Goal: Task Accomplishment & Management: Manage account settings

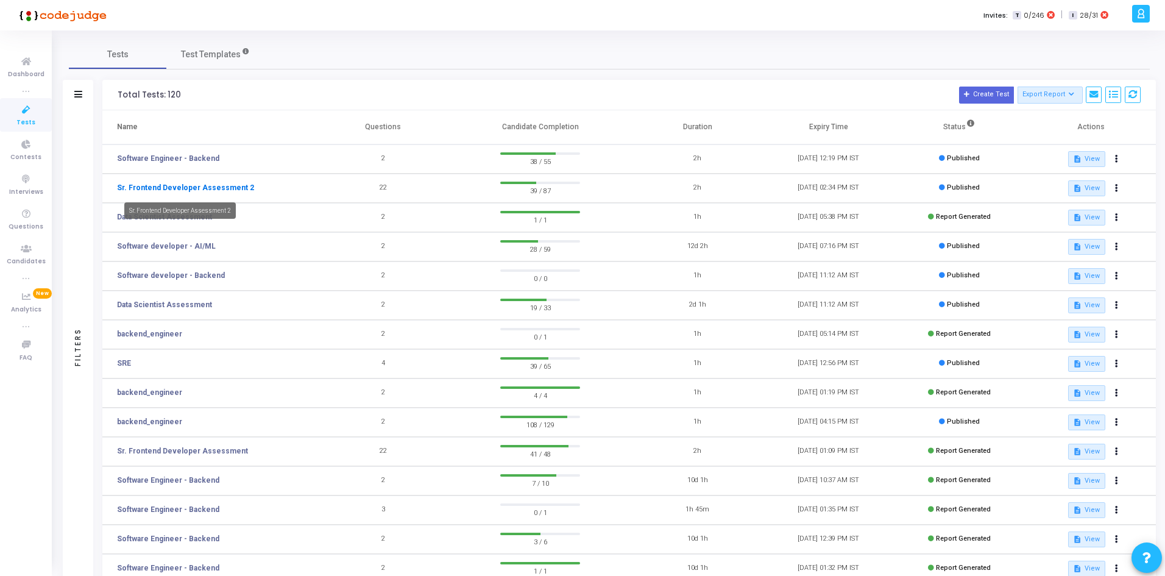
click at [219, 187] on link "Sr. Frontend Developer Assessment 2" at bounding box center [185, 187] width 137 height 11
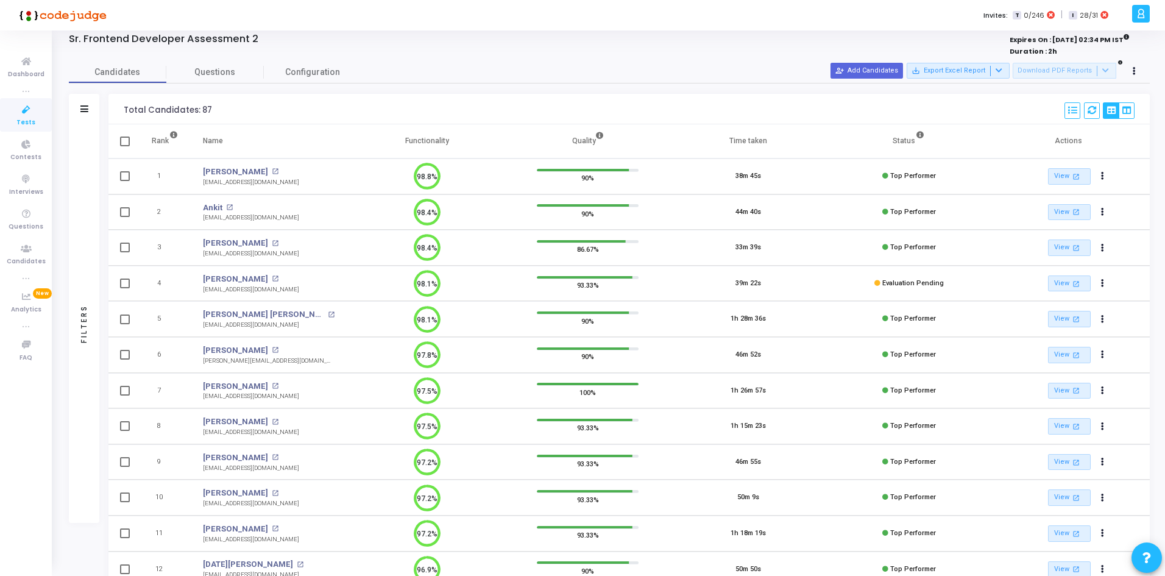
drag, startPoint x: 69, startPoint y: 113, endPoint x: 78, endPoint y: 117, distance: 10.1
click at [69, 113] on div "Filters" at bounding box center [84, 109] width 30 height 30
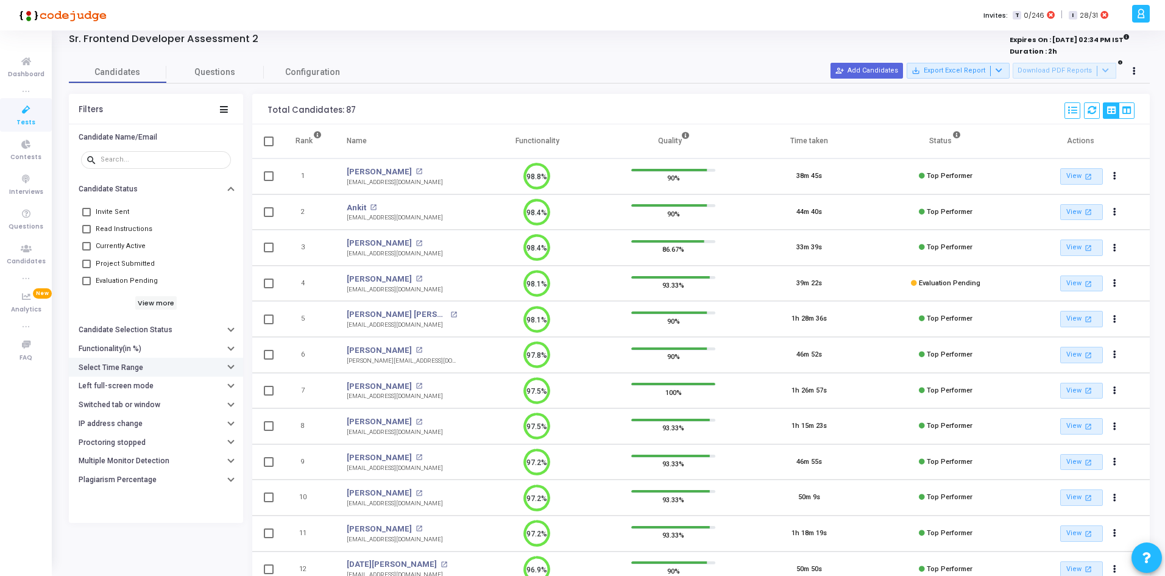
click at [115, 372] on h6 "Select Time Range" at bounding box center [111, 367] width 65 height 9
click at [158, 389] on input "text" at bounding box center [181, 391] width 90 height 7
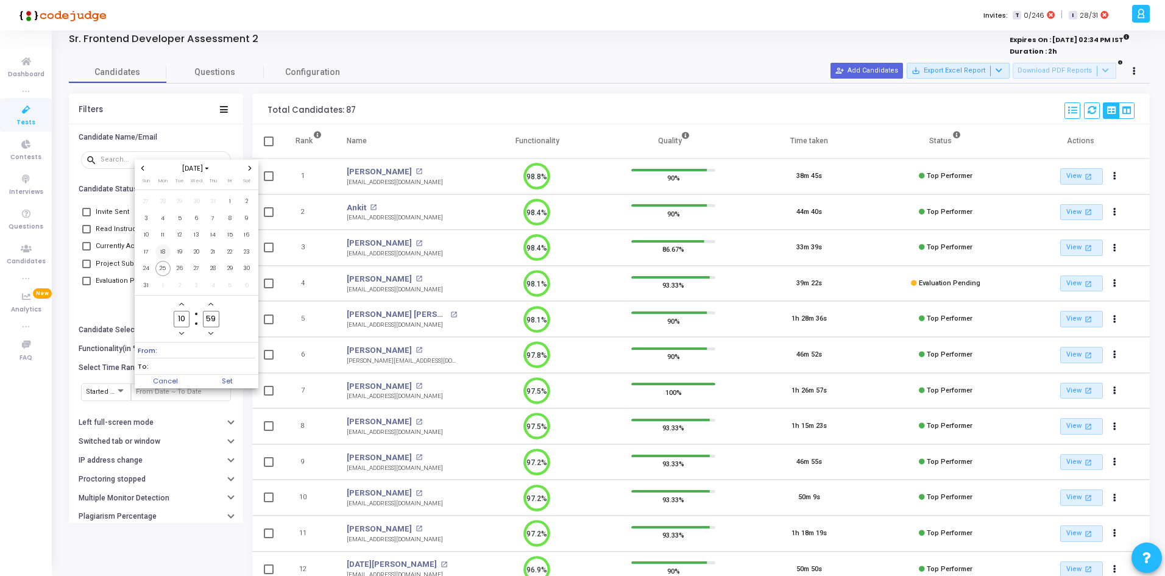
click at [165, 249] on span "18" at bounding box center [162, 251] width 15 height 15
click at [166, 274] on span "25" at bounding box center [162, 268] width 15 height 15
click at [225, 375] on span "Set" at bounding box center [227, 381] width 62 height 13
type input "8/18/2025, 10:59 AM - 8/25/2025, 10:59 AM"
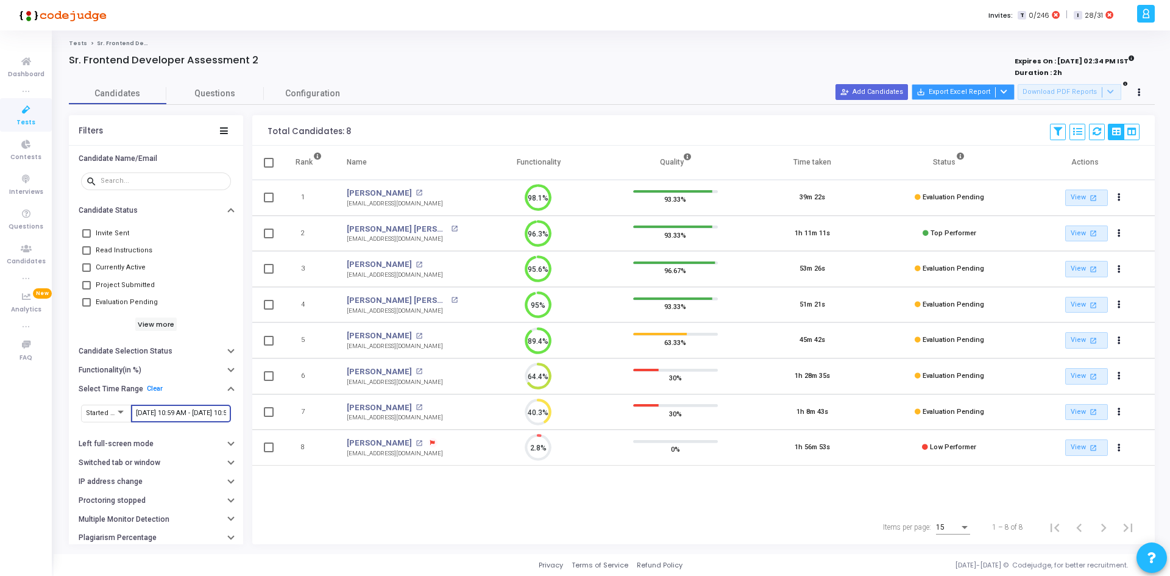
click at [1010, 91] on div at bounding box center [1002, 92] width 15 height 10
click at [964, 116] on button "Export with applied filter" at bounding box center [970, 115] width 101 height 21
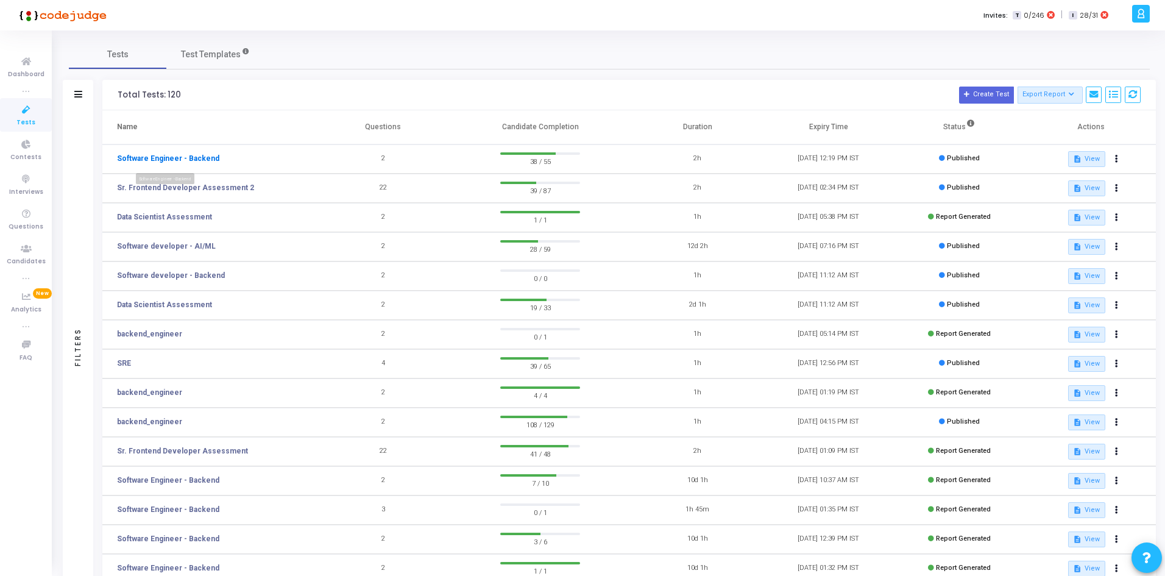
click at [181, 155] on link "Software Engineer - Backend" at bounding box center [168, 158] width 102 height 11
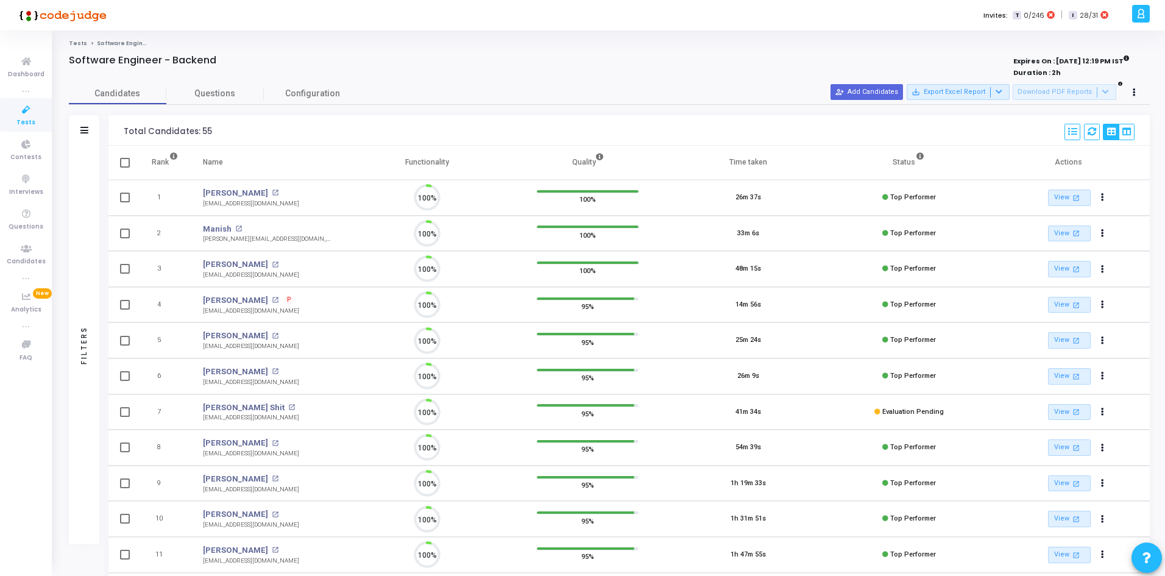
scroll to position [26, 31]
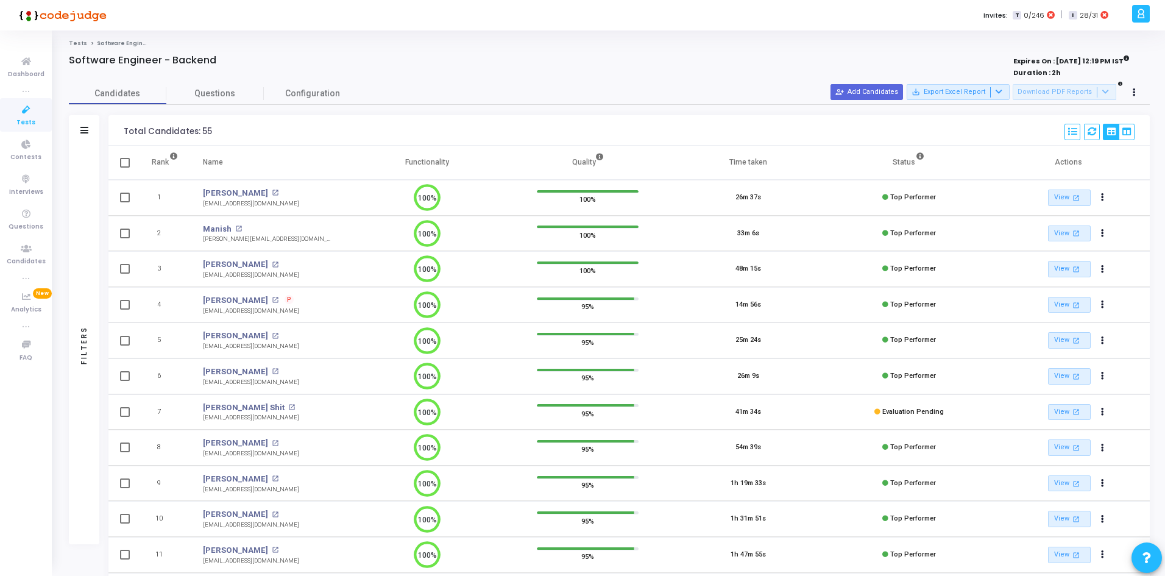
click at [82, 135] on div at bounding box center [84, 131] width 8 height 10
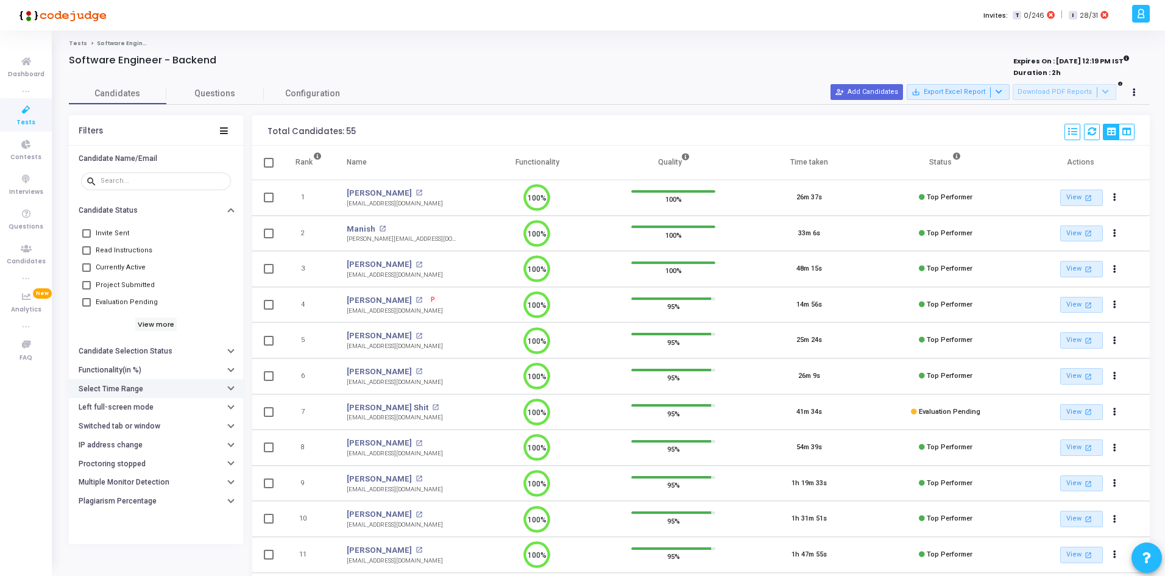
click at [130, 388] on h6 "Select Time Range" at bounding box center [111, 388] width 65 height 9
click at [144, 409] on input "text" at bounding box center [181, 412] width 90 height 7
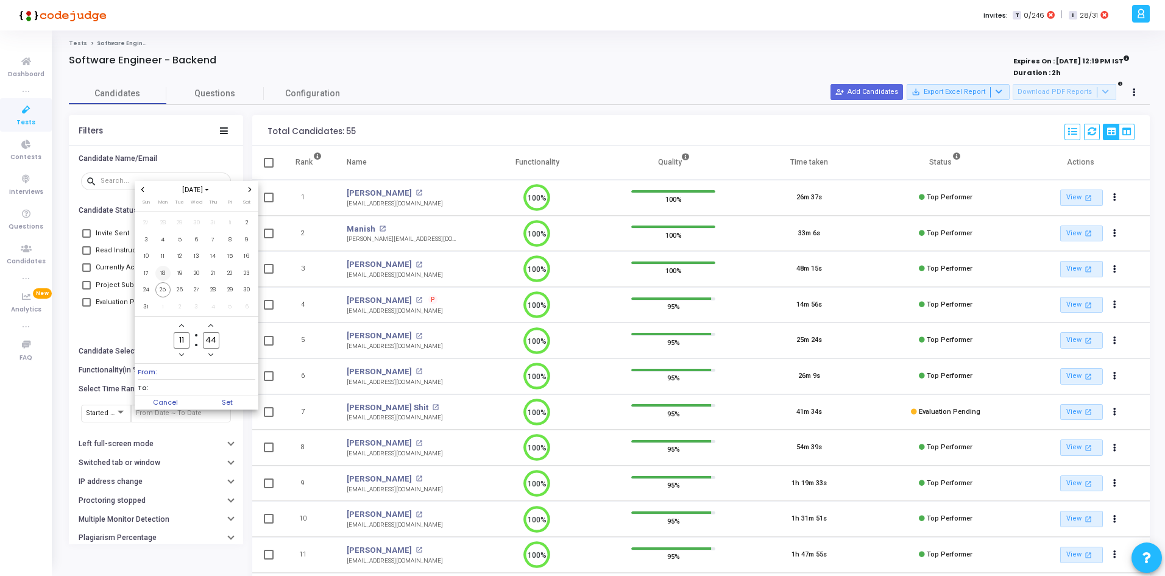
click at [165, 277] on span "18" at bounding box center [162, 273] width 15 height 15
click at [162, 290] on span "25" at bounding box center [162, 289] width 15 height 15
click at [215, 397] on span "Set" at bounding box center [227, 402] width 62 height 13
type input "8/18/2025, 11:44 AM - 8/25/2025, 11:44 AM"
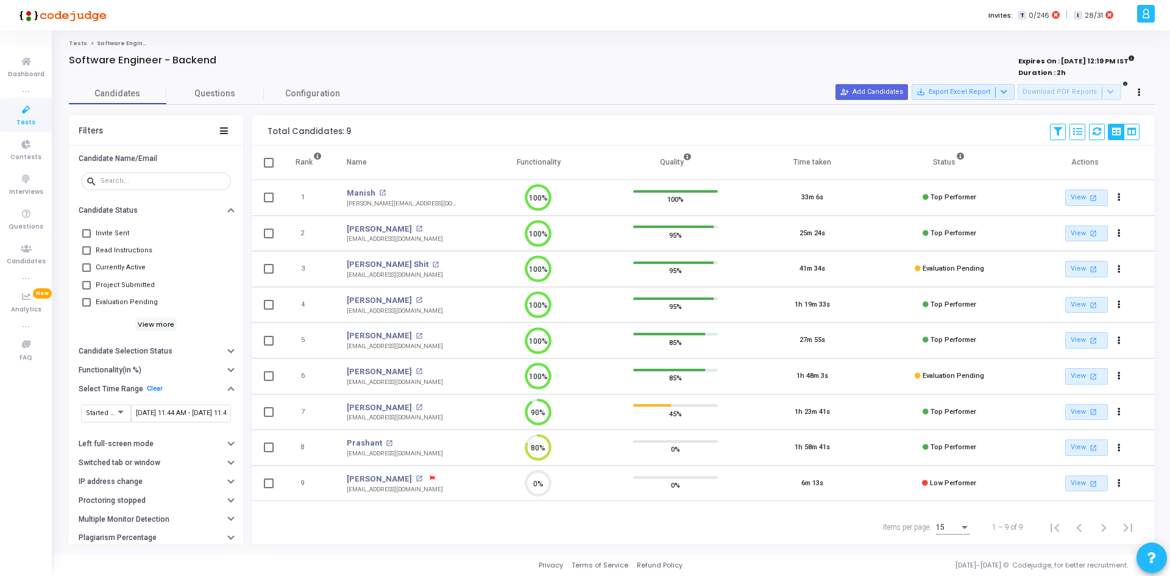
drag, startPoint x: 344, startPoint y: 182, endPoint x: 804, endPoint y: 388, distance: 504.3
click at [804, 388] on tbody "1 Manish open_in_new prajapati.manish8964@gmail.com 100% 100% 33m 6s Top Perfor…" at bounding box center [703, 340] width 902 height 321
click at [696, 82] on cj-published-test "Software Engineer - Backend Expires On : 27 Aug, 2025 12:19 PM IST Duration : 2…" at bounding box center [612, 299] width 1086 height 490
drag, startPoint x: 514, startPoint y: 188, endPoint x: 987, endPoint y: 418, distance: 525.7
click at [987, 418] on tbody "1 Manish open_in_new prajapati.manish8964@gmail.com 100% 100% 33m 6s Top Perfor…" at bounding box center [703, 340] width 902 height 321
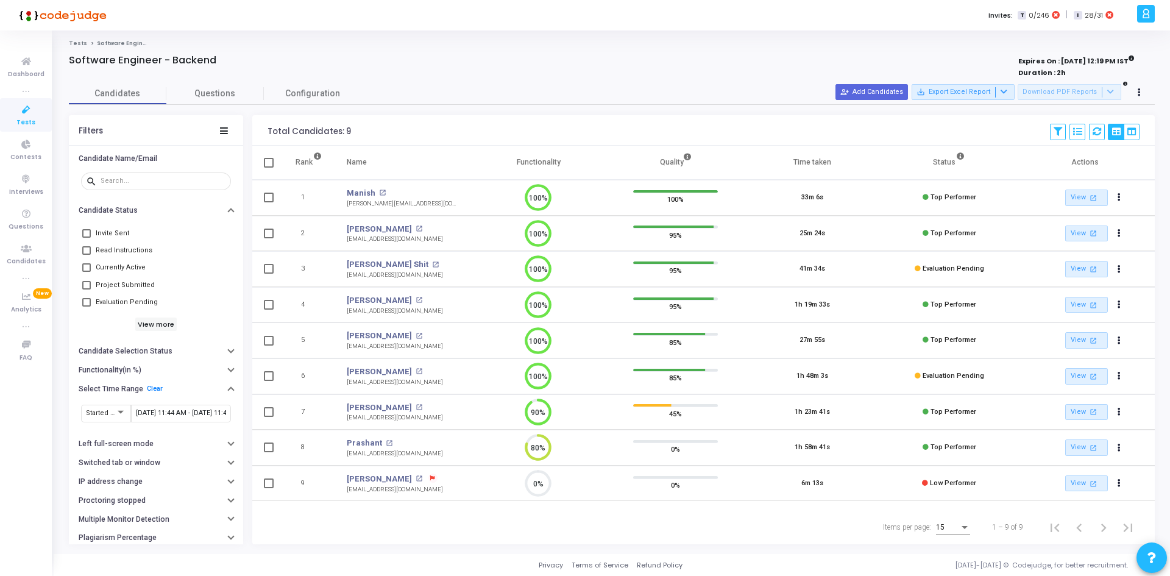
click at [987, 418] on td "Top Performer" at bounding box center [948, 412] width 137 height 36
click at [1096, 230] on mat-icon "open_in_new" at bounding box center [1093, 233] width 10 height 10
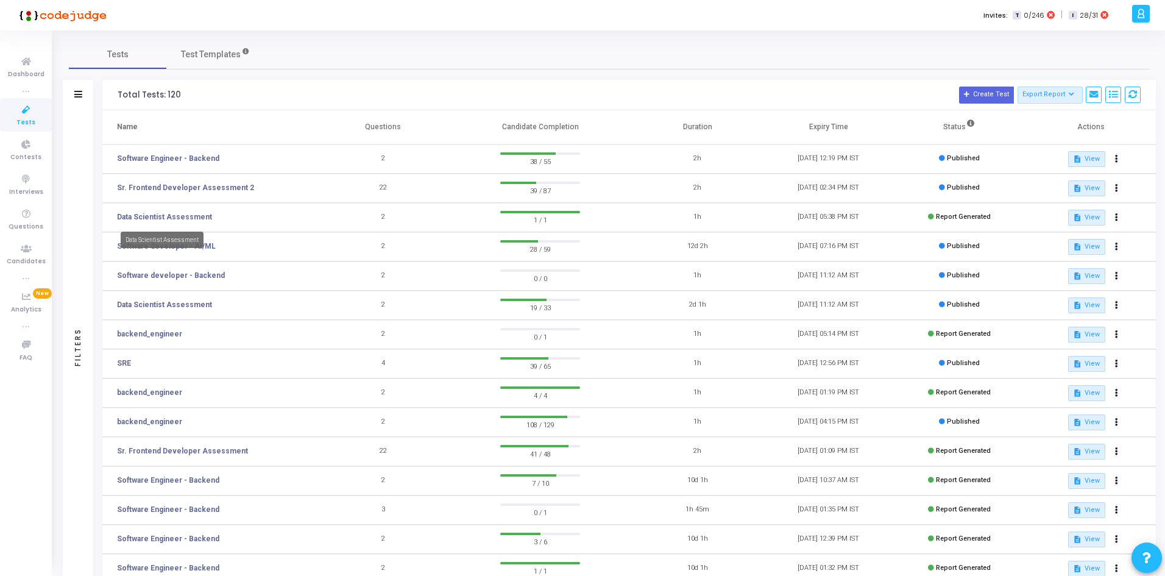
drag, startPoint x: 197, startPoint y: 277, endPoint x: 193, endPoint y: 249, distance: 28.9
click at [193, 249] on body "</div></div> AN Anubhav Narula Billings Subscribe to a plan of your choice Sett…" at bounding box center [582, 288] width 1165 height 576
click at [250, 242] on td "Software developer - AI/ML" at bounding box center [209, 246] width 215 height 29
click at [188, 248] on link "Software developer - AI/ML" at bounding box center [166, 246] width 99 height 11
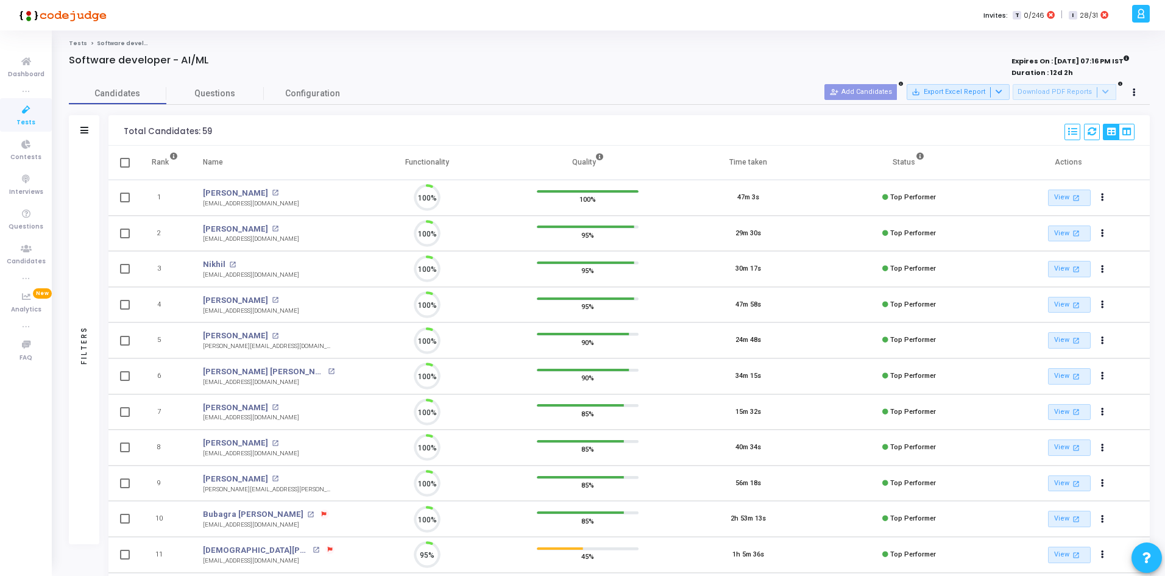
scroll to position [26, 31]
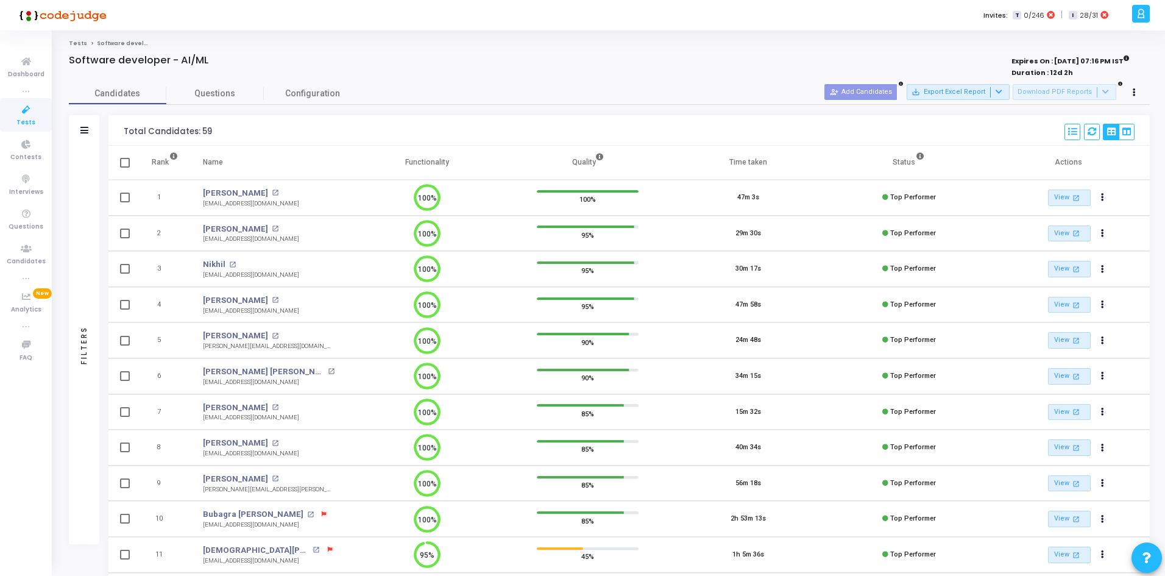
click at [79, 127] on div "Filters" at bounding box center [84, 130] width 30 height 30
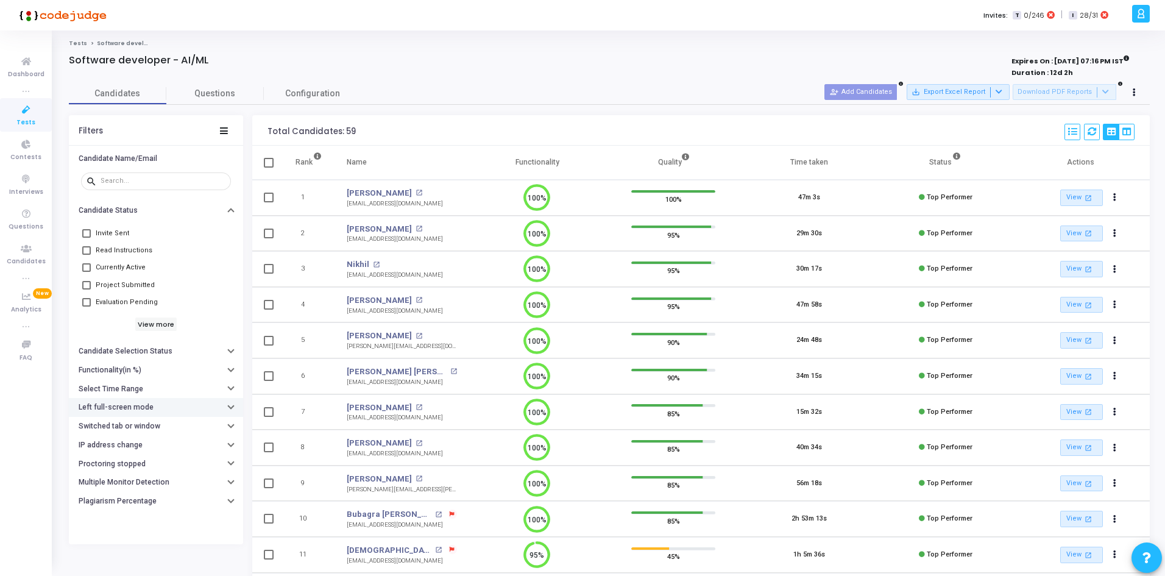
click at [113, 399] on button "Left full-screen mode" at bounding box center [156, 407] width 174 height 19
click at [109, 391] on h6 "Select Time Range" at bounding box center [111, 388] width 65 height 9
click at [117, 408] on div at bounding box center [120, 413] width 11 height 10
click at [160, 411] on div at bounding box center [582, 288] width 1165 height 576
click at [159, 411] on input "text" at bounding box center [181, 412] width 90 height 7
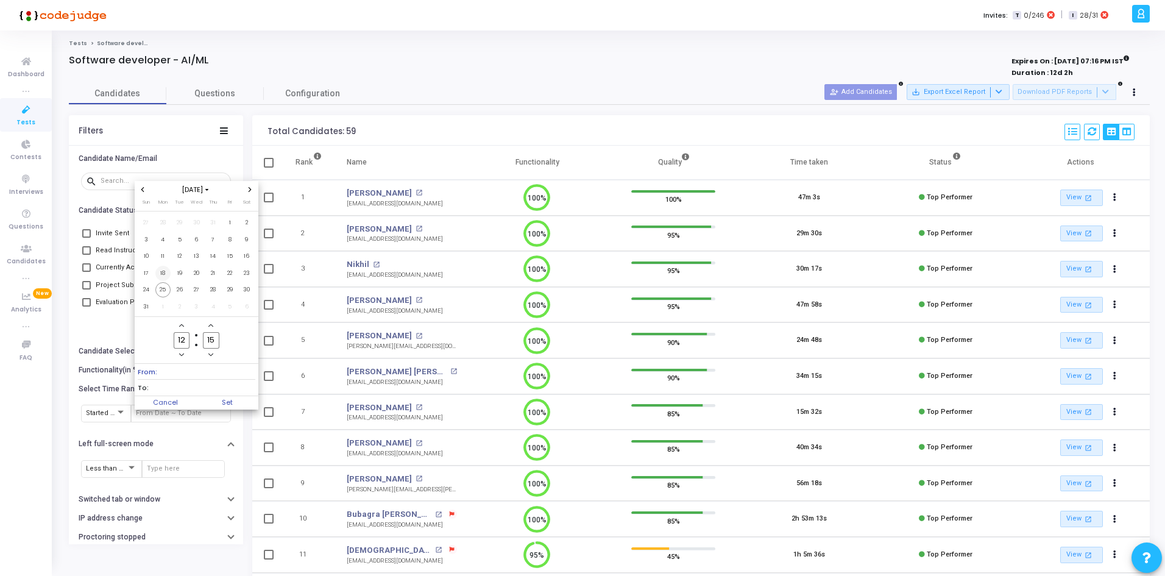
click at [164, 266] on span "18" at bounding box center [162, 273] width 15 height 15
click at [160, 284] on span "25" at bounding box center [162, 289] width 15 height 15
click at [216, 397] on span "Set" at bounding box center [227, 402] width 62 height 13
type input "8/18/2025, 12:15 PM - 8/25/2025, 12:15 PM"
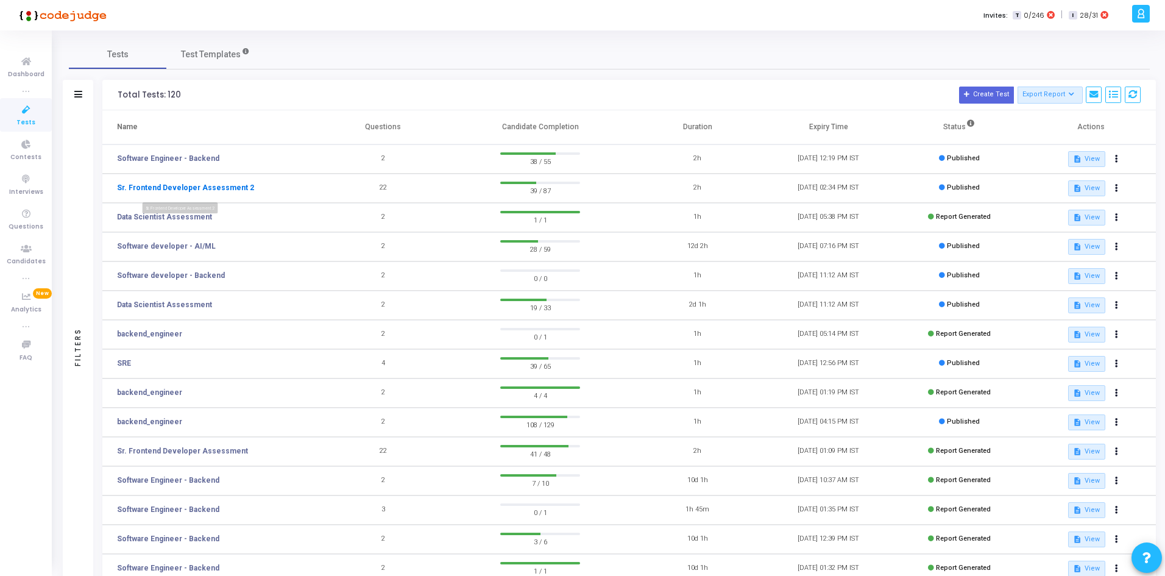
click at [171, 188] on link "Sr. Frontend Developer Assessment 2" at bounding box center [185, 187] width 137 height 11
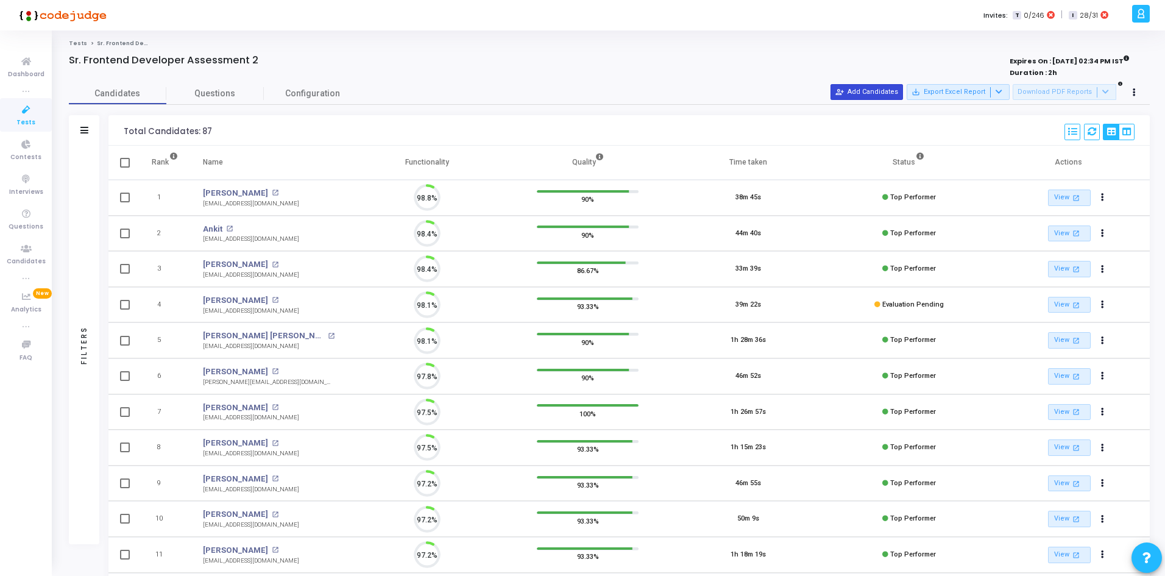
scroll to position [26, 31]
click at [879, 88] on button "person_add_alt Add Candidates" at bounding box center [866, 92] width 73 height 16
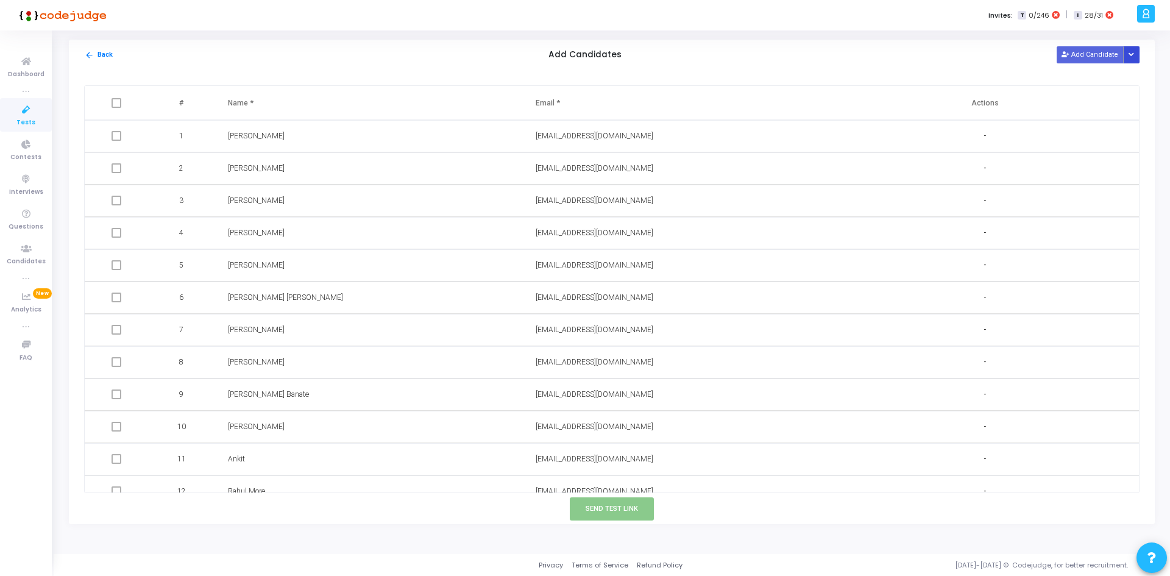
click at [1138, 52] on button "Button group with nested dropdown" at bounding box center [1131, 54] width 17 height 16
click at [1114, 74] on button "Upload Candidate List" at bounding box center [1087, 78] width 93 height 16
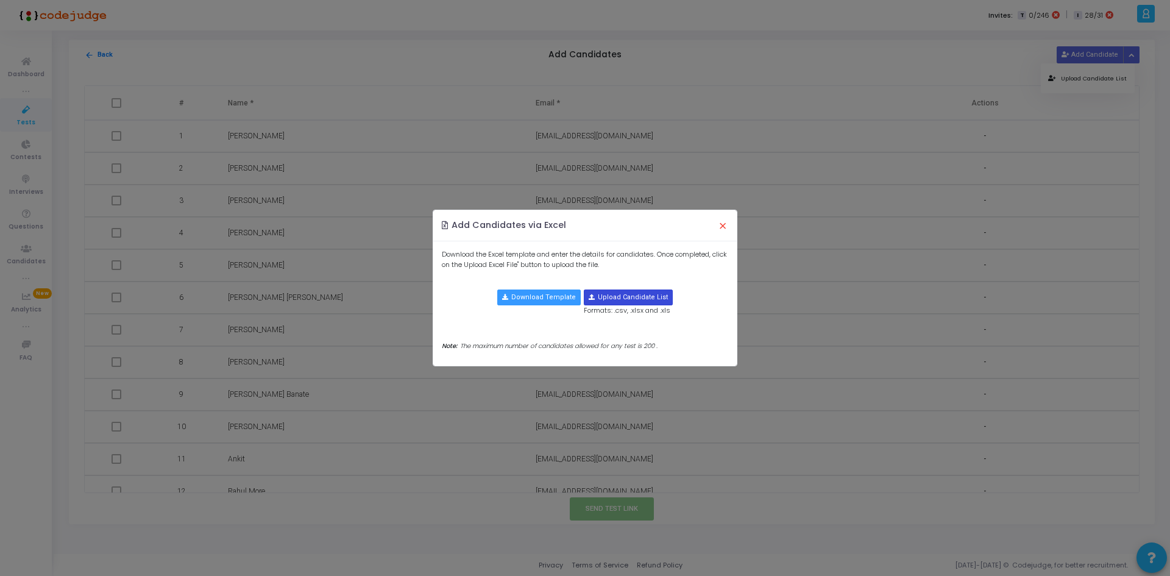
click at [634, 292] on input "file" at bounding box center [628, 297] width 88 height 15
type input "C:\fakepath\candidate-template.csv"
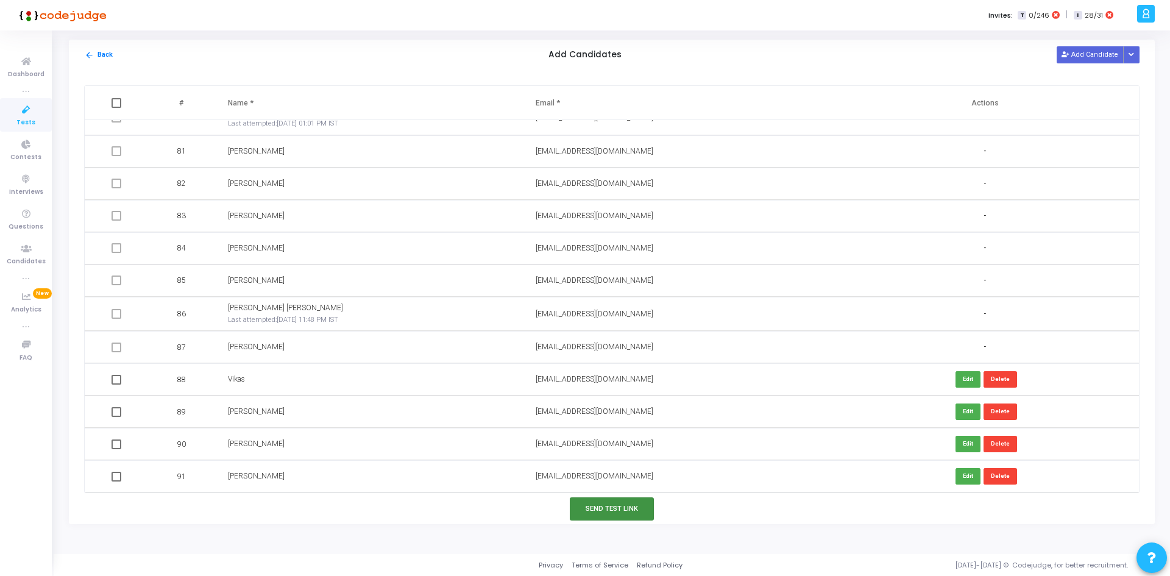
click at [608, 502] on button "Send Test Link" at bounding box center [612, 508] width 84 height 23
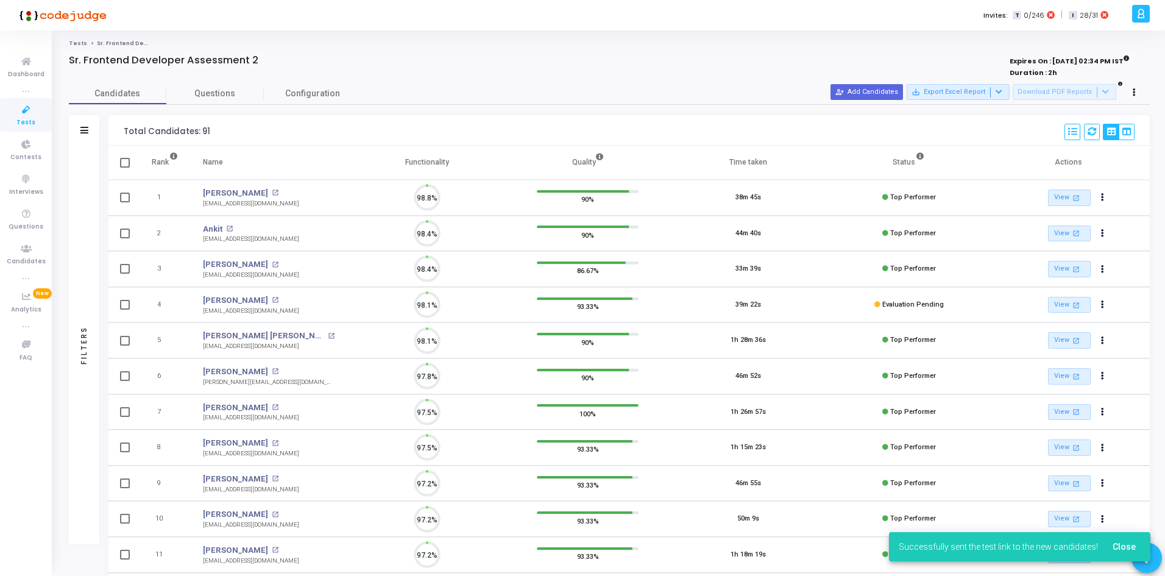
scroll to position [5, 5]
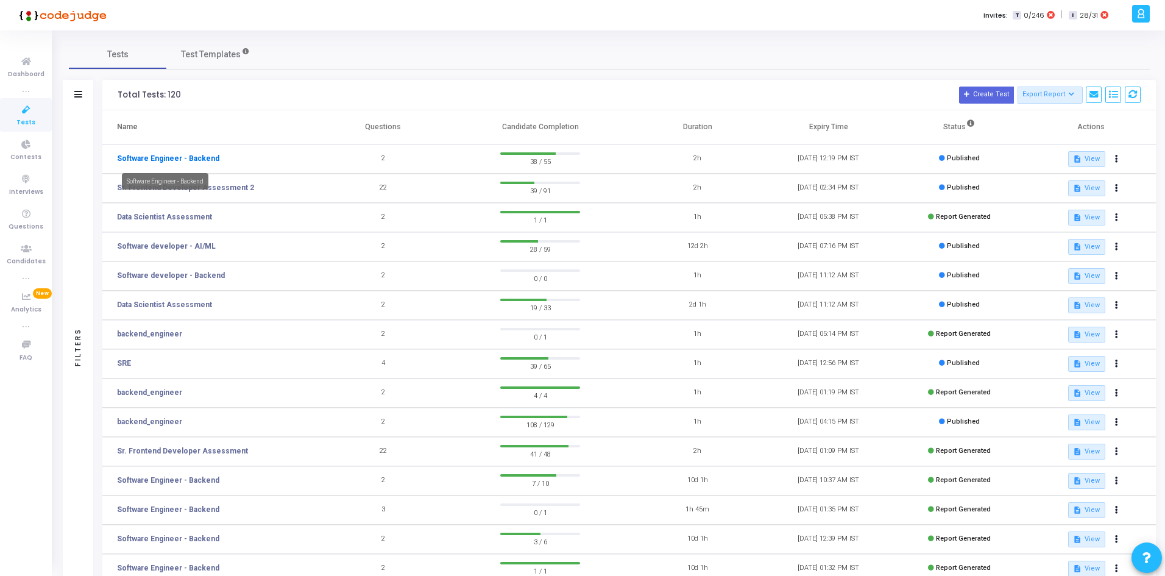
click at [168, 161] on link "Software Engineer - Backend" at bounding box center [168, 158] width 102 height 11
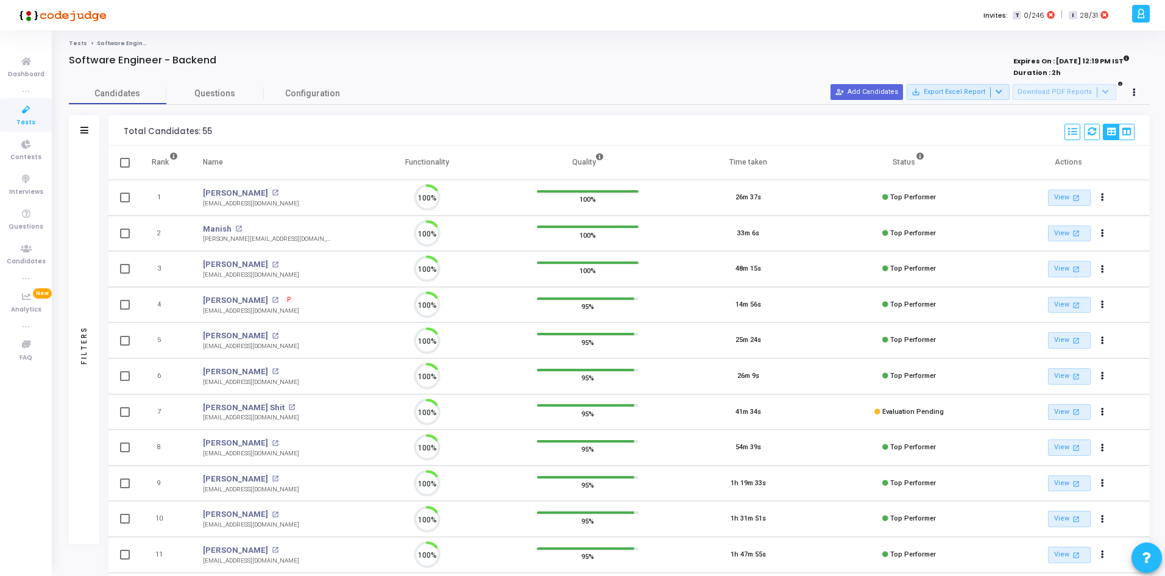
scroll to position [26, 31]
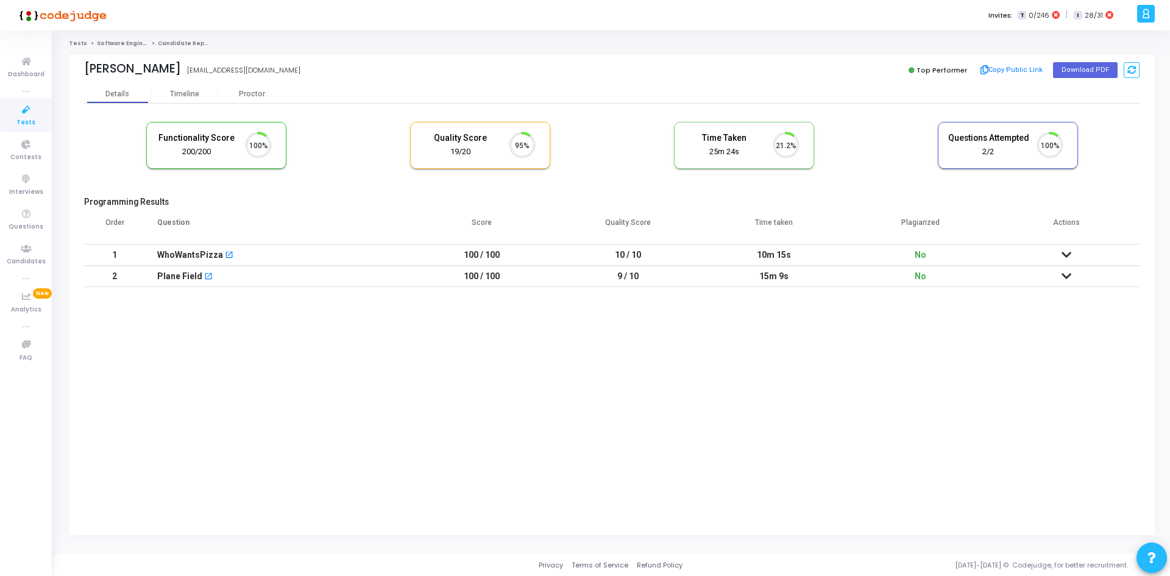
scroll to position [26, 31]
